Goal: Task Accomplishment & Management: Manage account settings

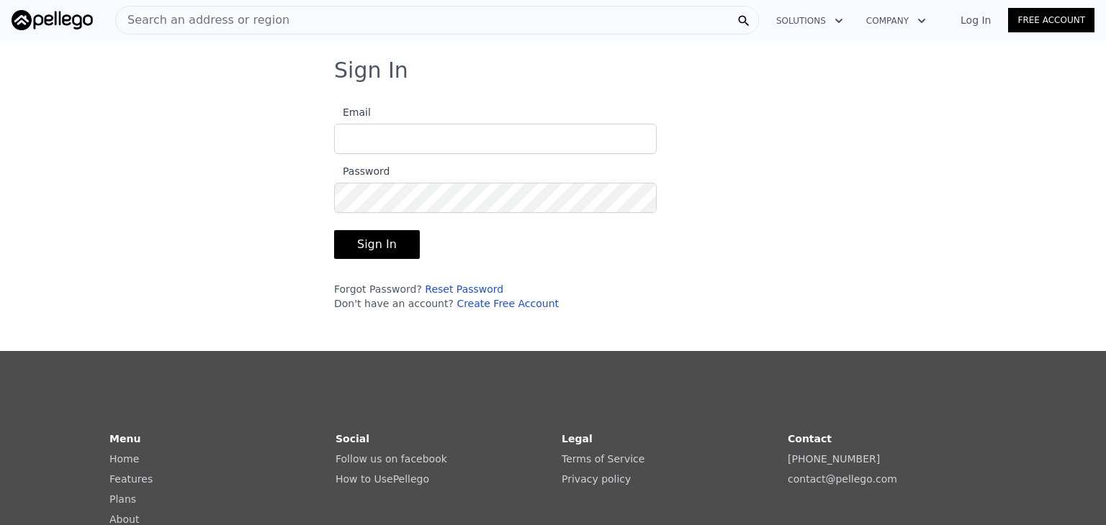
click at [391, 244] on button "Sign In" at bounding box center [377, 244] width 86 height 29
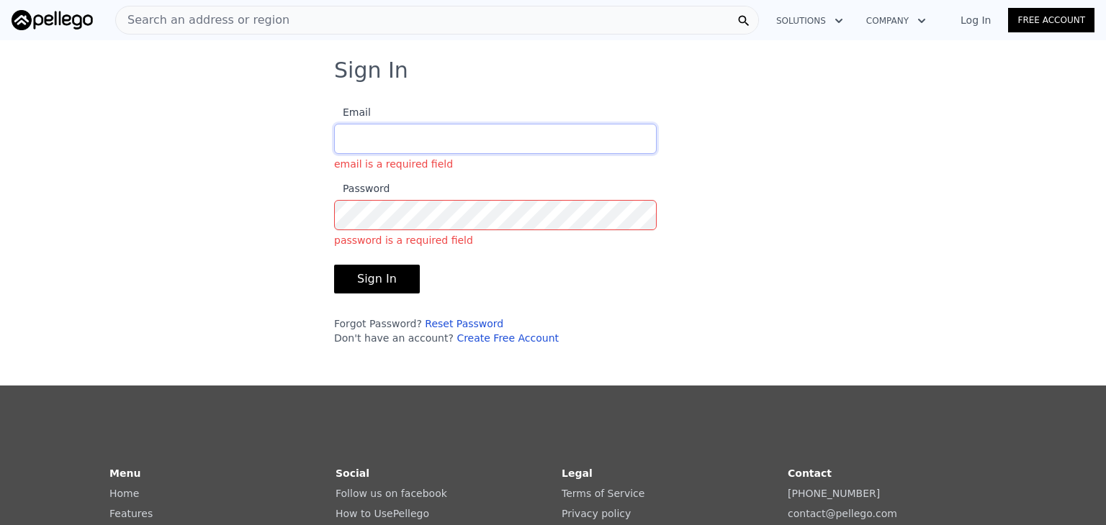
click at [474, 133] on input "Email email is a required field" at bounding box center [495, 139] width 322 height 30
click at [988, 19] on link "Log In" at bounding box center [975, 20] width 65 height 14
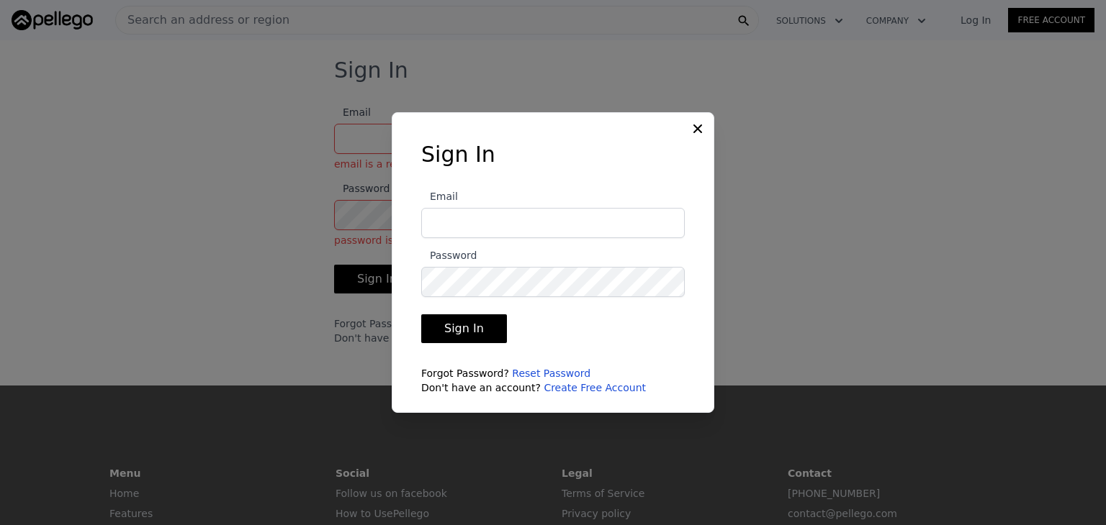
click at [538, 227] on input "Email" at bounding box center [552, 223] width 263 height 30
click at [543, 372] on link "Reset Password" at bounding box center [551, 374] width 78 height 12
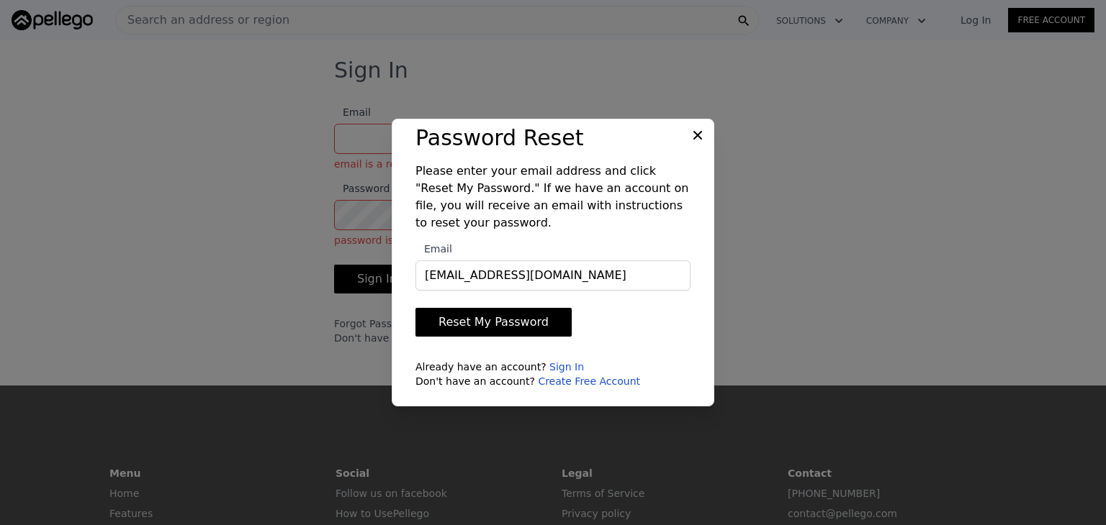
type input "[EMAIL_ADDRESS][DOMAIN_NAME]"
click at [415, 308] on button "Reset My Password" at bounding box center [493, 322] width 156 height 29
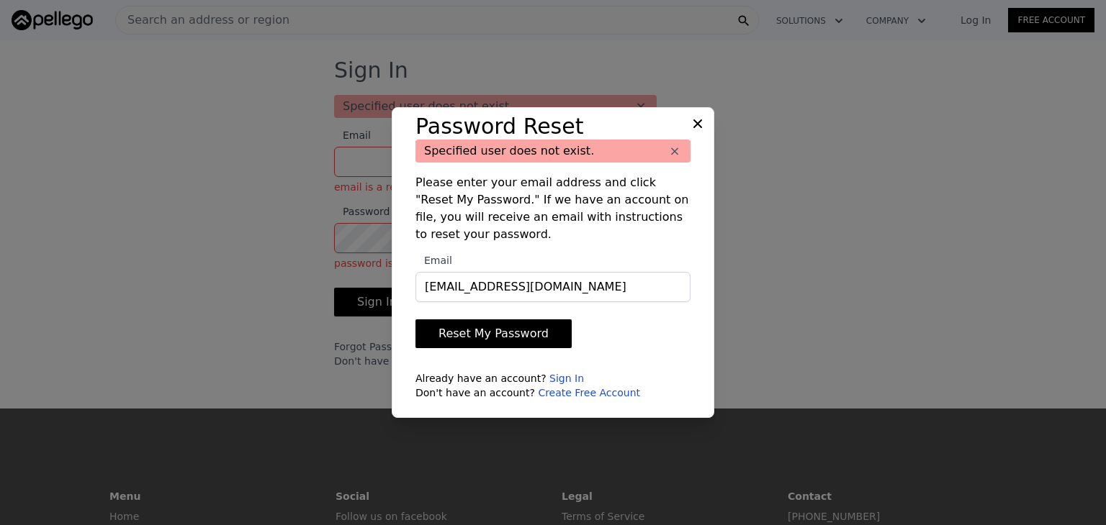
type input "[EMAIL_ADDRESS][DOMAIN_NAME]"
click at [415, 320] on button "Reset My Password" at bounding box center [493, 334] width 156 height 29
